Goal: Find specific page/section: Find specific page/section

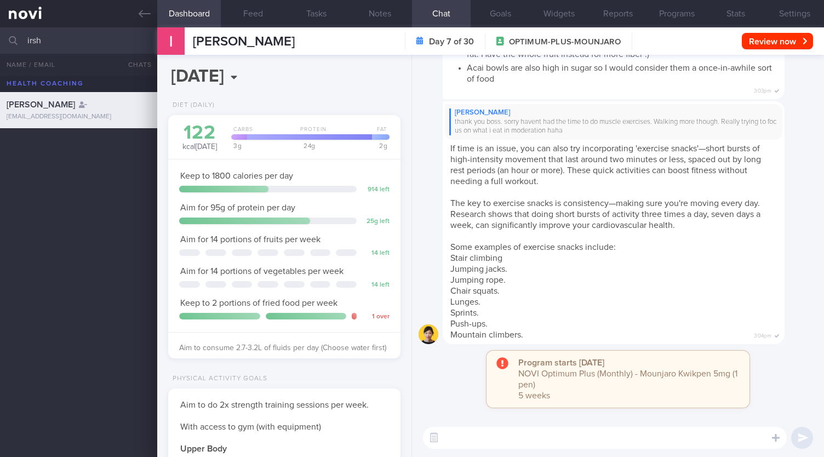
select select "9"
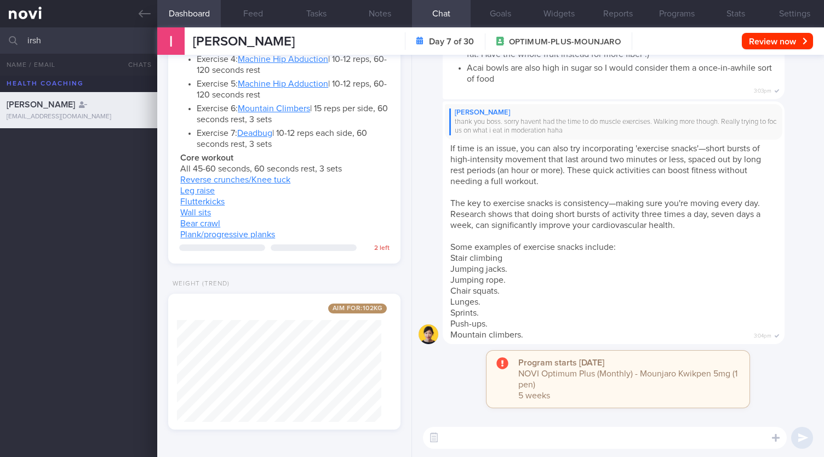
click at [88, 40] on input "irsh" at bounding box center [412, 40] width 824 height 26
type input "i"
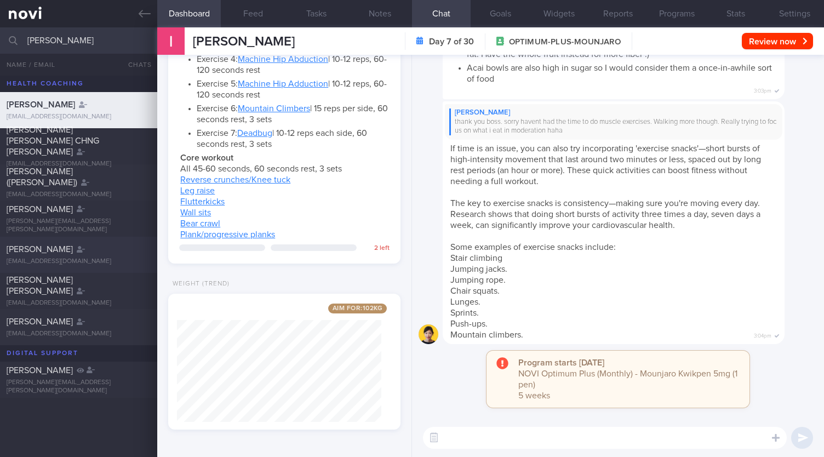
type input "[PERSON_NAME]"
click at [68, 247] on div "[PERSON_NAME]" at bounding box center [77, 249] width 141 height 11
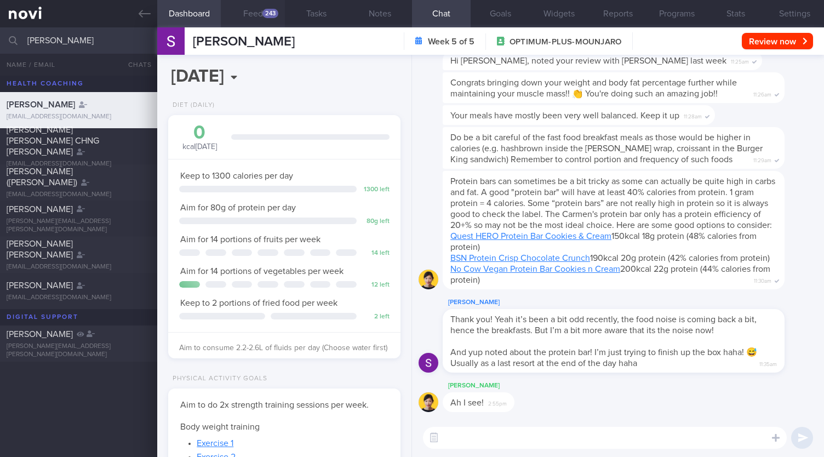
click at [262, 15] on div "243" at bounding box center [270, 13] width 16 height 9
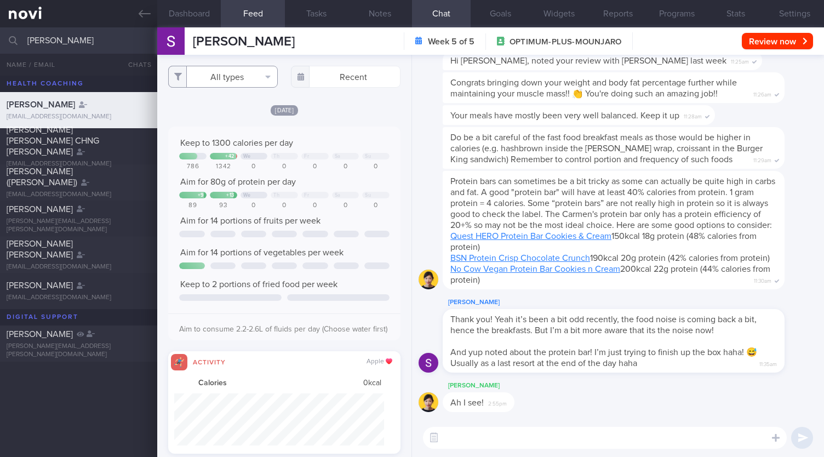
click at [247, 76] on button "All types" at bounding box center [223, 77] width 110 height 22
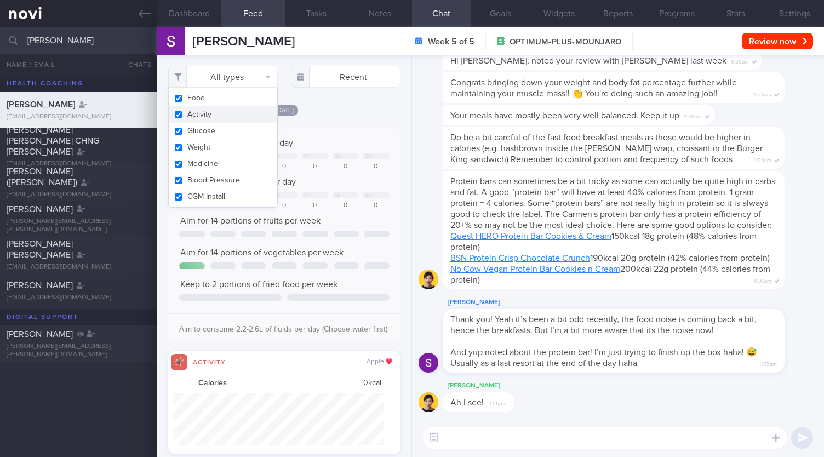
click at [204, 117] on button "Activity" at bounding box center [223, 114] width 108 height 16
checkbox input "false"
